Goal: Task Accomplishment & Management: Manage account settings

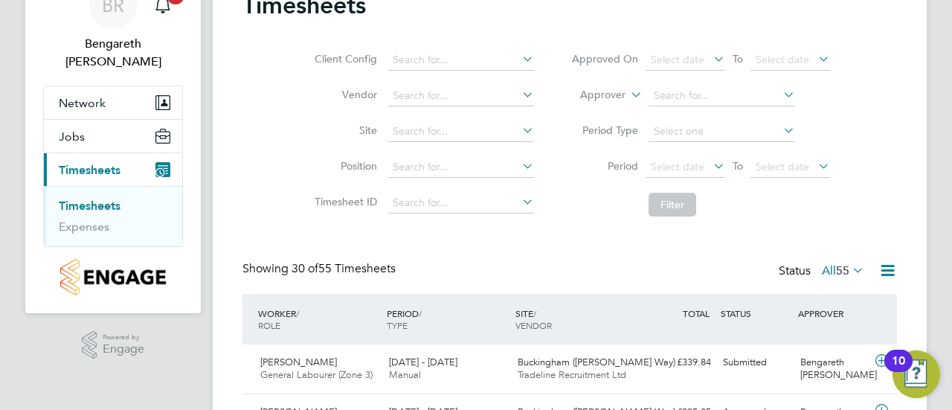
scroll to position [149, 0]
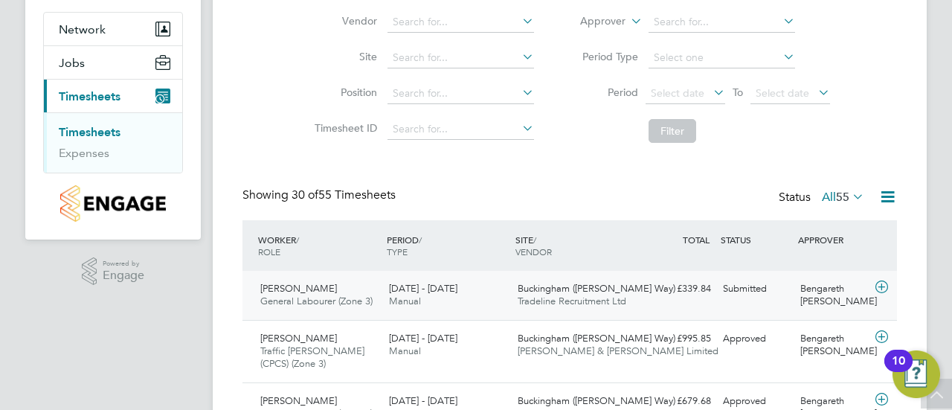
click at [882, 288] on icon at bounding box center [881, 287] width 19 height 12
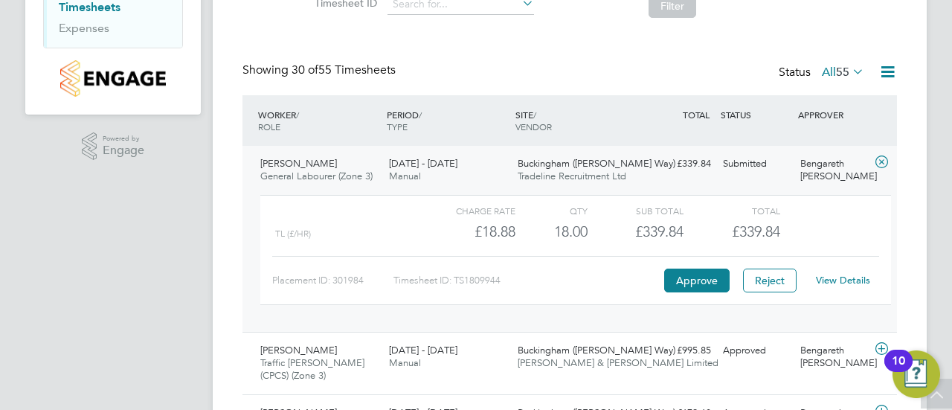
scroll to position [297, 0]
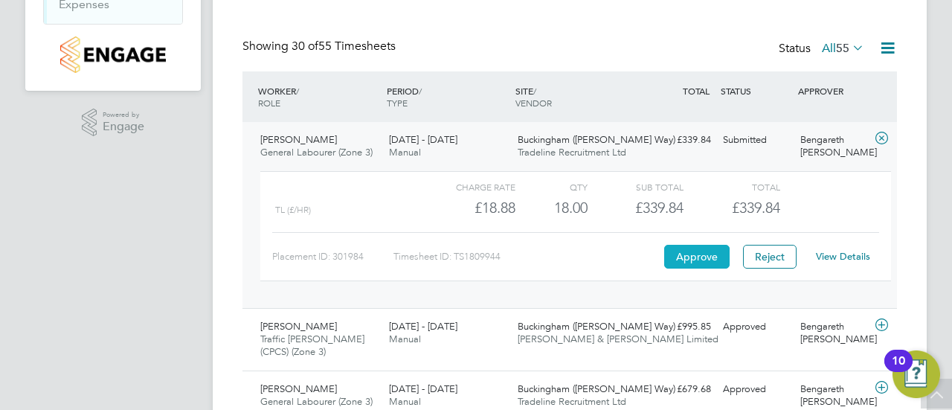
click at [716, 264] on button "Approve" at bounding box center [696, 257] width 65 height 24
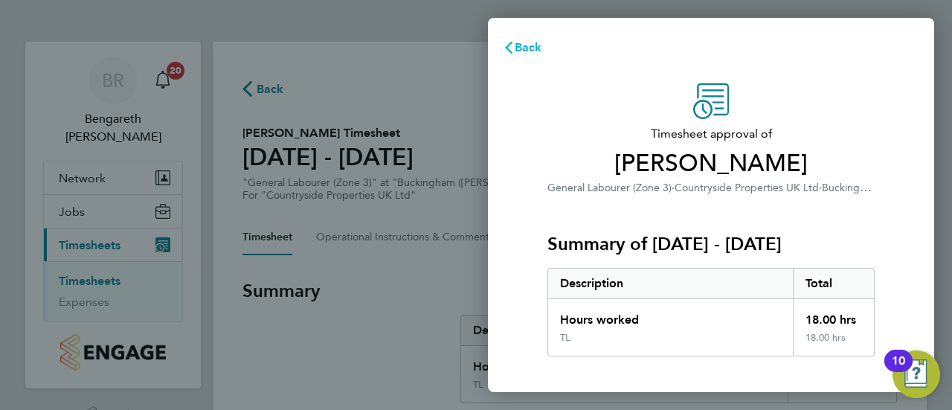
click at [517, 47] on span "Back" at bounding box center [529, 47] width 28 height 14
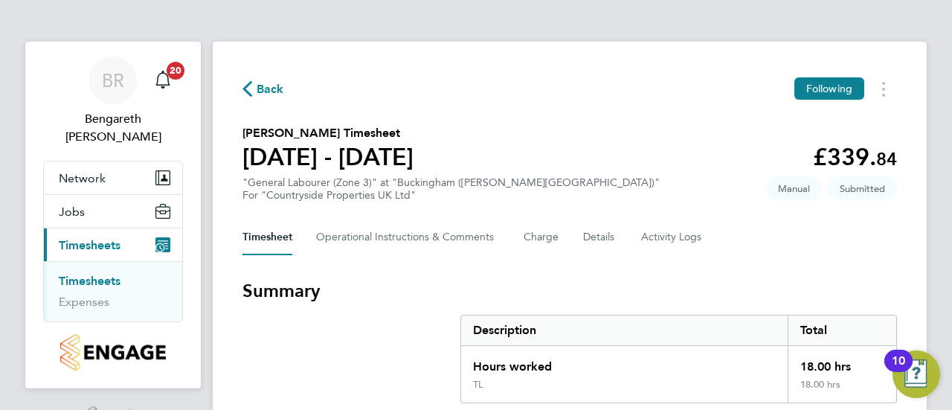
click at [604, 149] on section "Kasim Hussain's Timesheet 18 - 24 Aug 2025 £339. 84 "General Labourer (Zone 3)"…" at bounding box center [569, 162] width 654 height 77
